Goal: Check status: Check status

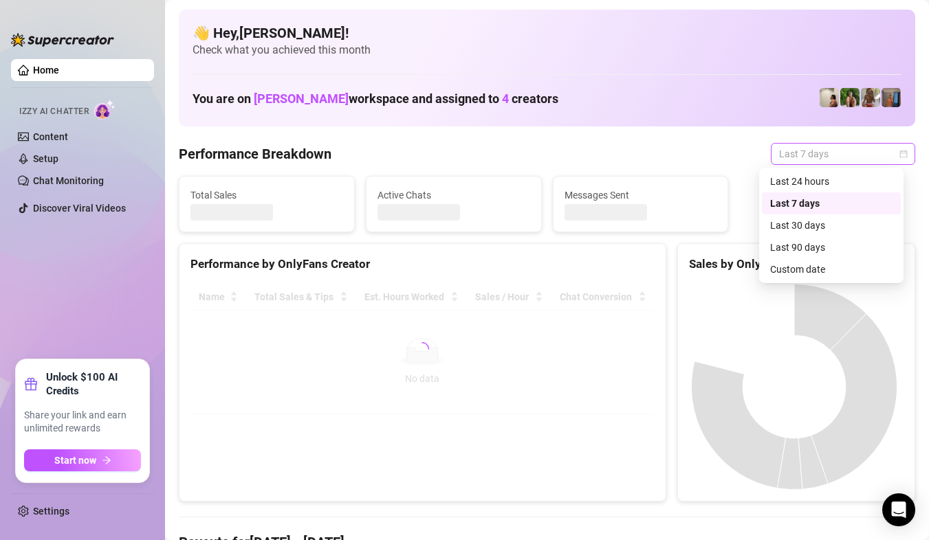
click at [886, 159] on span "Last 7 days" at bounding box center [843, 154] width 128 height 21
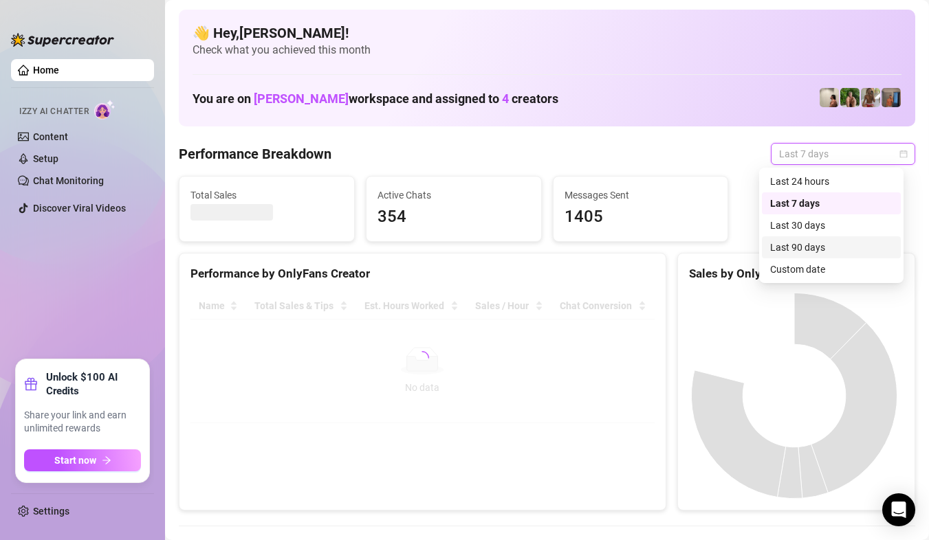
click at [855, 264] on div "Custom date" at bounding box center [831, 269] width 122 height 15
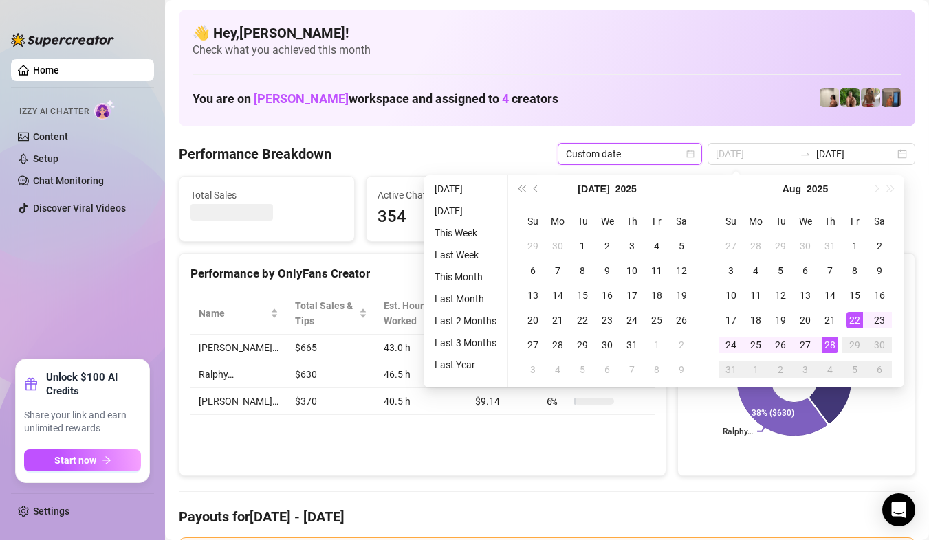
click at [833, 347] on div "28" at bounding box center [830, 345] width 17 height 17
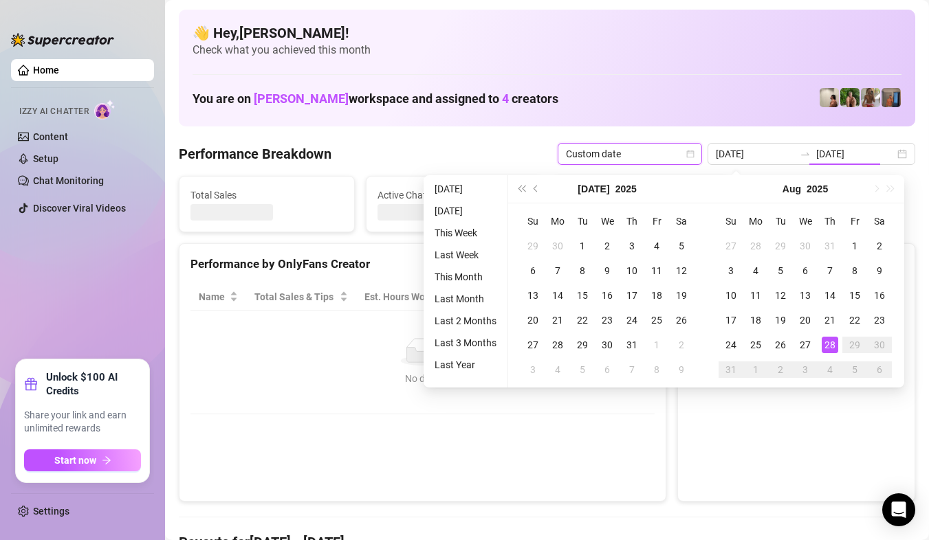
type input "[DATE]"
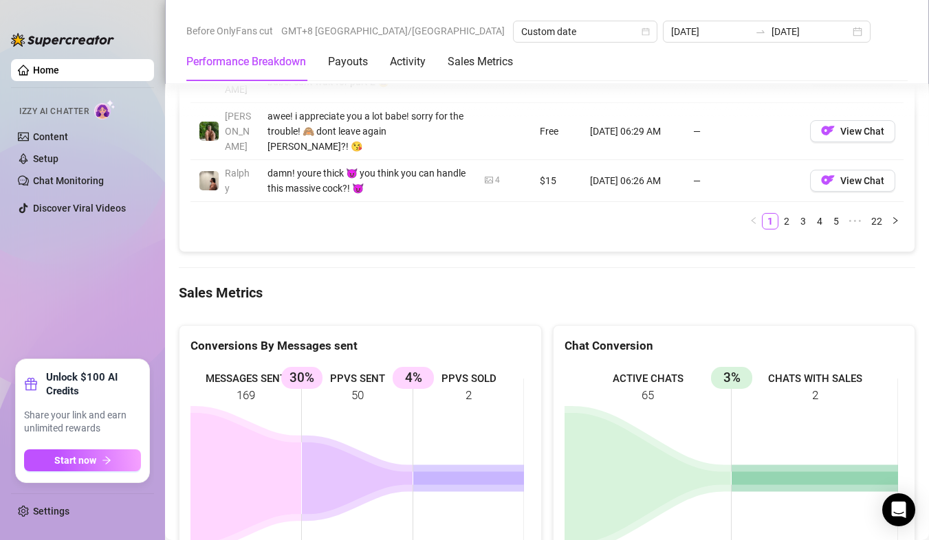
scroll to position [1788, 0]
